Goal: Task Accomplishment & Management: Use online tool/utility

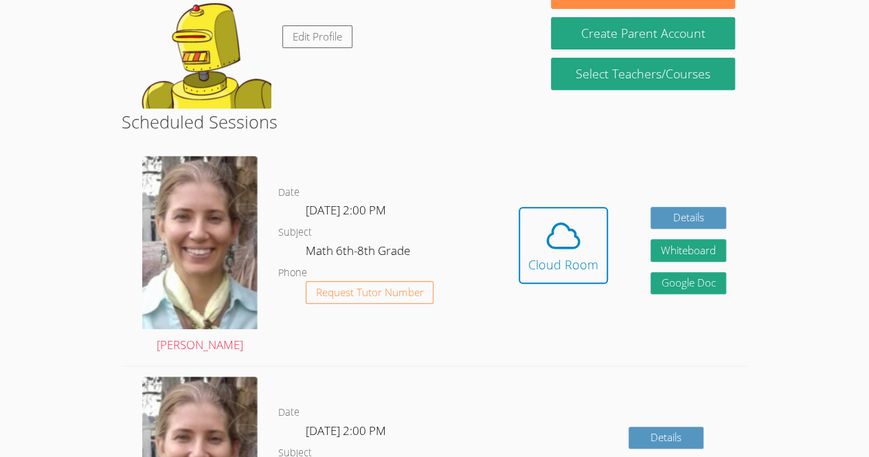
scroll to position [253, 0]
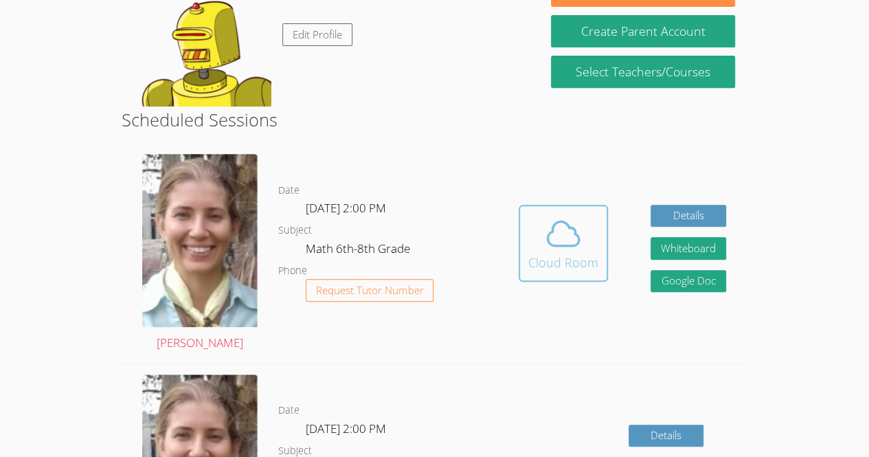
click at [529, 240] on span at bounding box center [563, 233] width 70 height 38
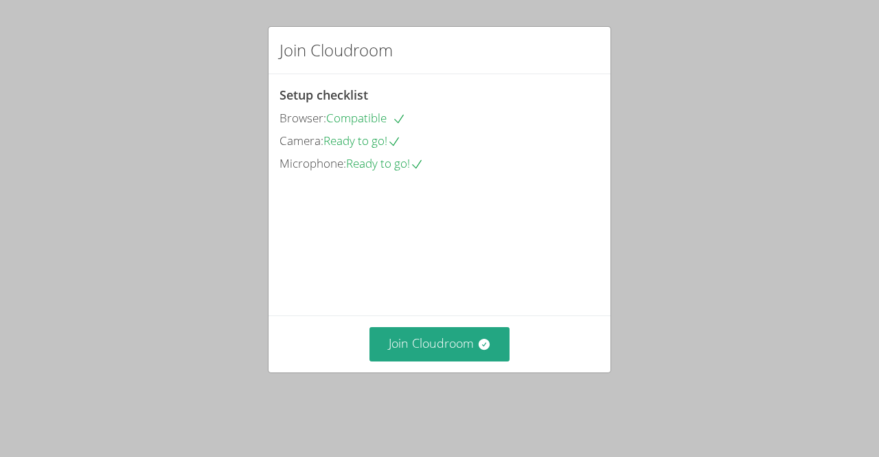
click at [528, 88] on div "Setup checklist Browser: Compatible Camera: Ready to go! Microphone: Ready to g…" at bounding box center [439, 129] width 320 height 89
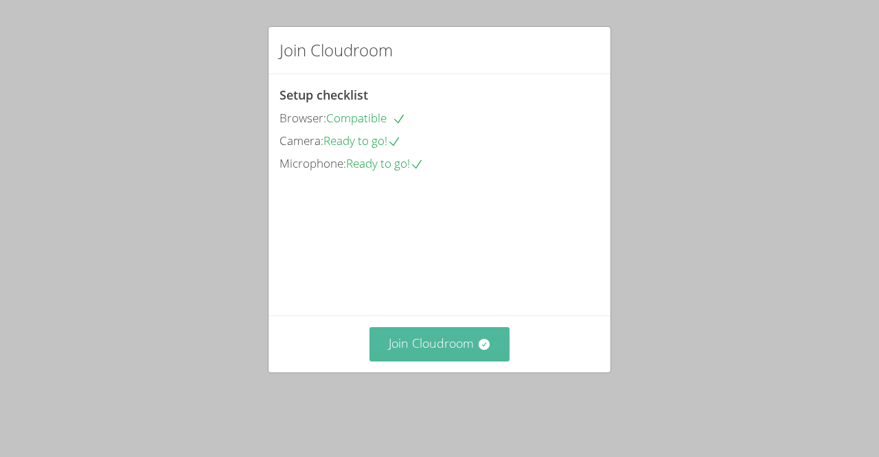
click at [468, 360] on button "Join Cloudroom" at bounding box center [439, 344] width 141 height 34
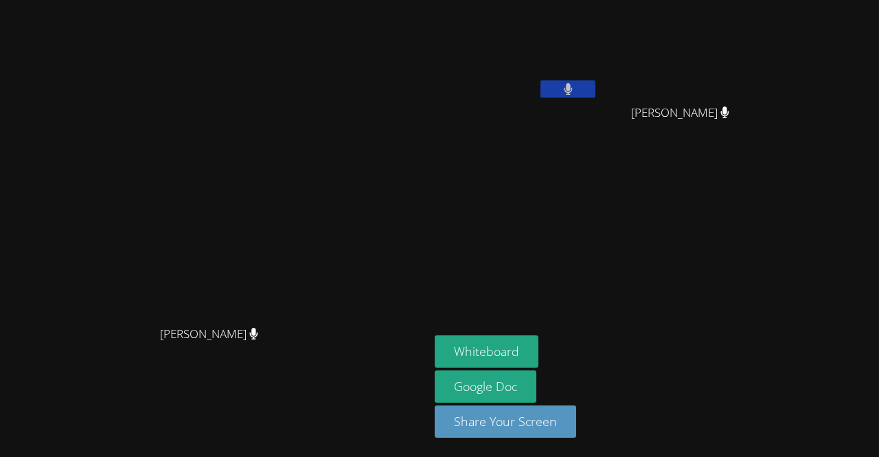
click at [595, 94] on button at bounding box center [567, 88] width 55 height 17
click at [538, 355] on button "Whiteboard" at bounding box center [487, 351] width 104 height 32
click at [595, 88] on button at bounding box center [567, 88] width 55 height 17
click at [112, 211] on video at bounding box center [215, 200] width 206 height 235
click at [598, 36] on video at bounding box center [516, 51] width 163 height 92
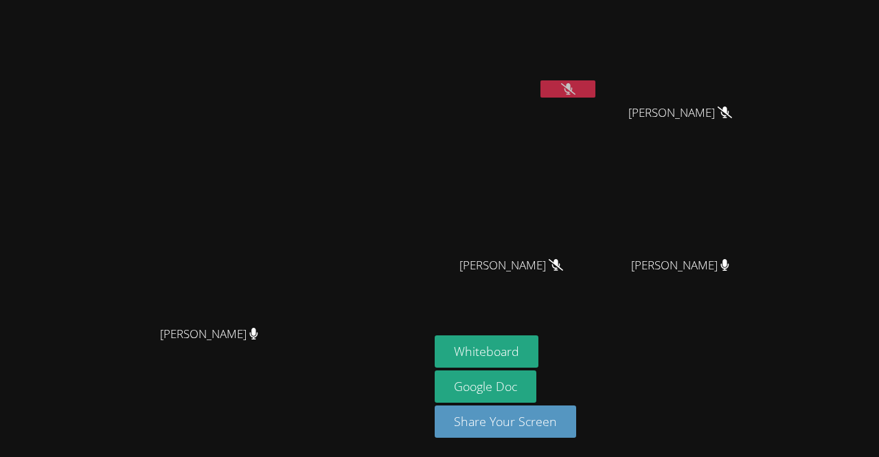
drag, startPoint x: 560, startPoint y: 78, endPoint x: 601, endPoint y: 53, distance: 48.6
click at [598, 53] on video at bounding box center [516, 51] width 163 height 92
click at [598, 278] on div "[PERSON_NAME]" at bounding box center [516, 277] width 163 height 55
click at [767, 193] on video at bounding box center [684, 204] width 163 height 92
click at [595, 93] on button at bounding box center [567, 88] width 55 height 17
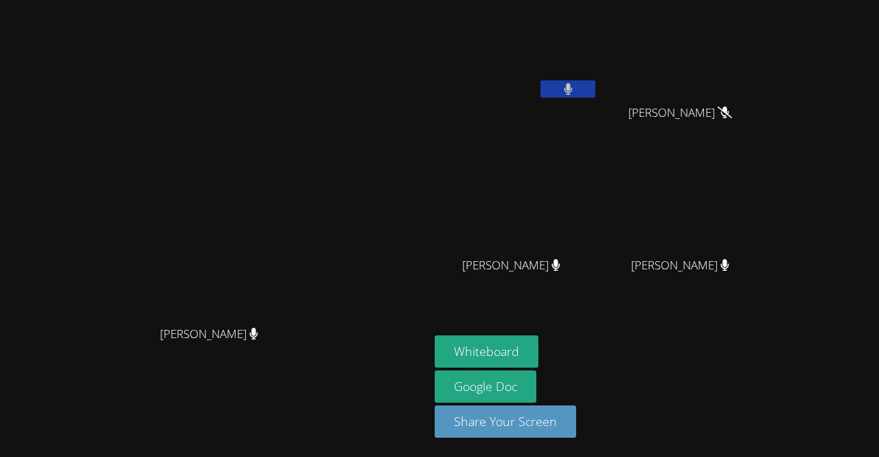
click at [595, 94] on button at bounding box center [567, 88] width 55 height 17
click at [429, 179] on main "[PERSON_NAME] [PERSON_NAME]" at bounding box center [214, 228] width 429 height 457
drag, startPoint x: 533, startPoint y: 179, endPoint x: 459, endPoint y: 221, distance: 84.6
click at [429, 221] on main "[PERSON_NAME] [PERSON_NAME]" at bounding box center [214, 228] width 429 height 457
click at [318, 192] on video at bounding box center [215, 200] width 206 height 235
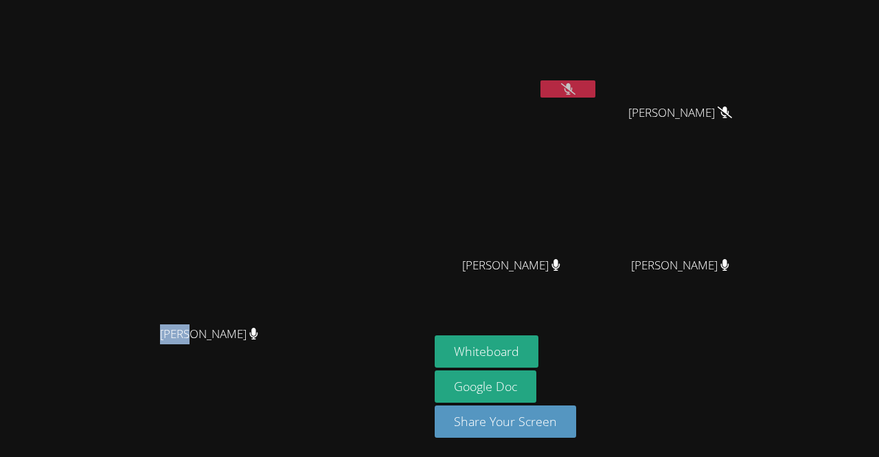
click at [318, 192] on video at bounding box center [215, 200] width 206 height 235
click at [318, 179] on video at bounding box center [215, 200] width 206 height 235
click at [318, 182] on video at bounding box center [215, 200] width 206 height 235
click at [318, 205] on video at bounding box center [215, 200] width 206 height 235
click at [772, 318] on aside "[PERSON_NAME] [PERSON_NAME] [PERSON_NAME] [PERSON_NAME] [PERSON_NAME] [PERSON_N…" at bounding box center [600, 228] width 343 height 457
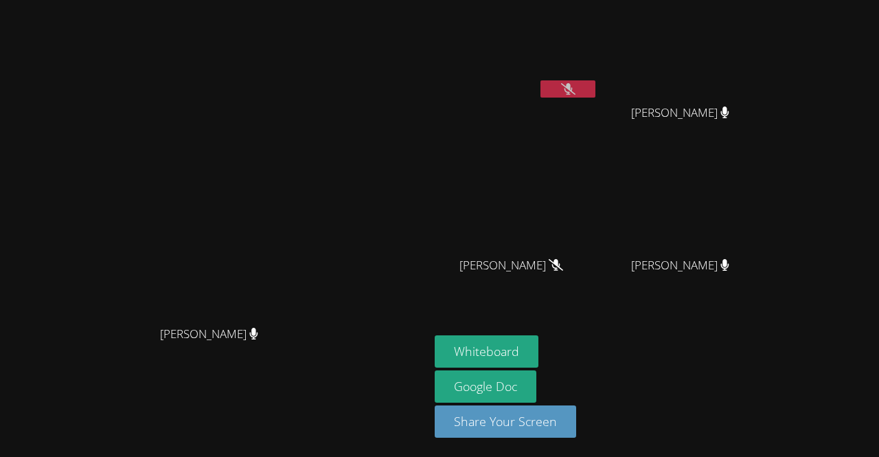
click at [598, 210] on video at bounding box center [516, 204] width 163 height 92
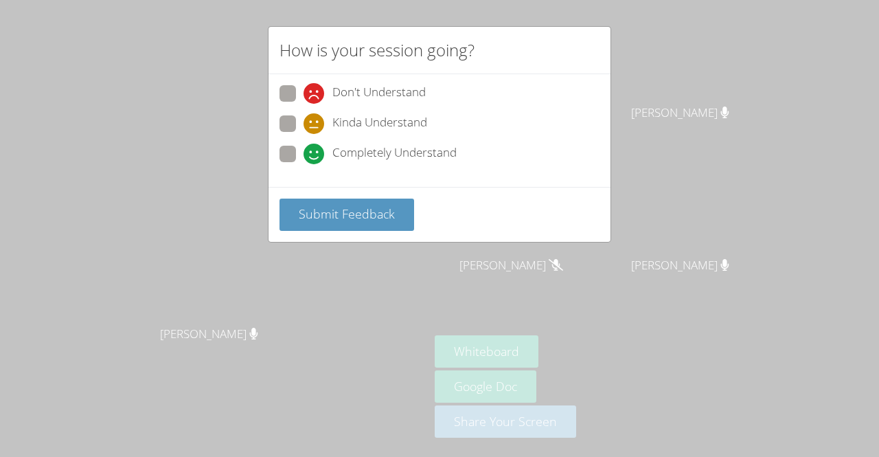
click at [303, 134] on span at bounding box center [303, 134] width 0 height 0
click at [303, 123] on input "Kinda Understand" at bounding box center [309, 121] width 12 height 12
radio input "true"
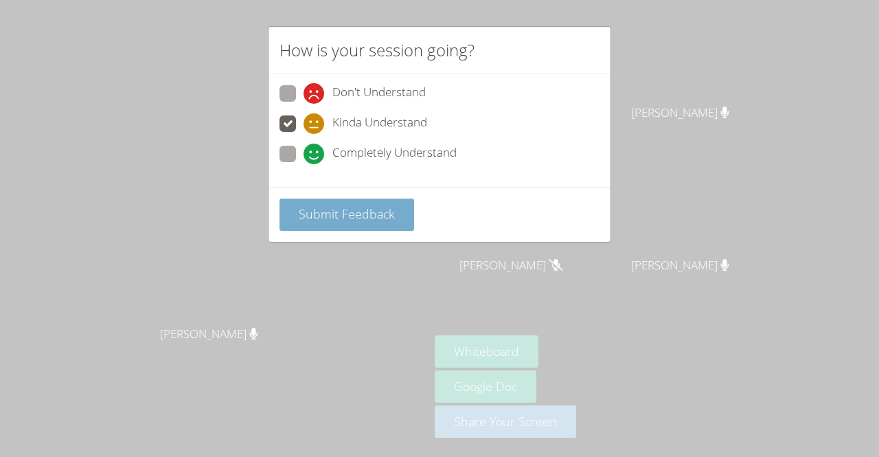
click at [323, 200] on button "Submit Feedback" at bounding box center [346, 214] width 135 height 32
